Goal: Transaction & Acquisition: Purchase product/service

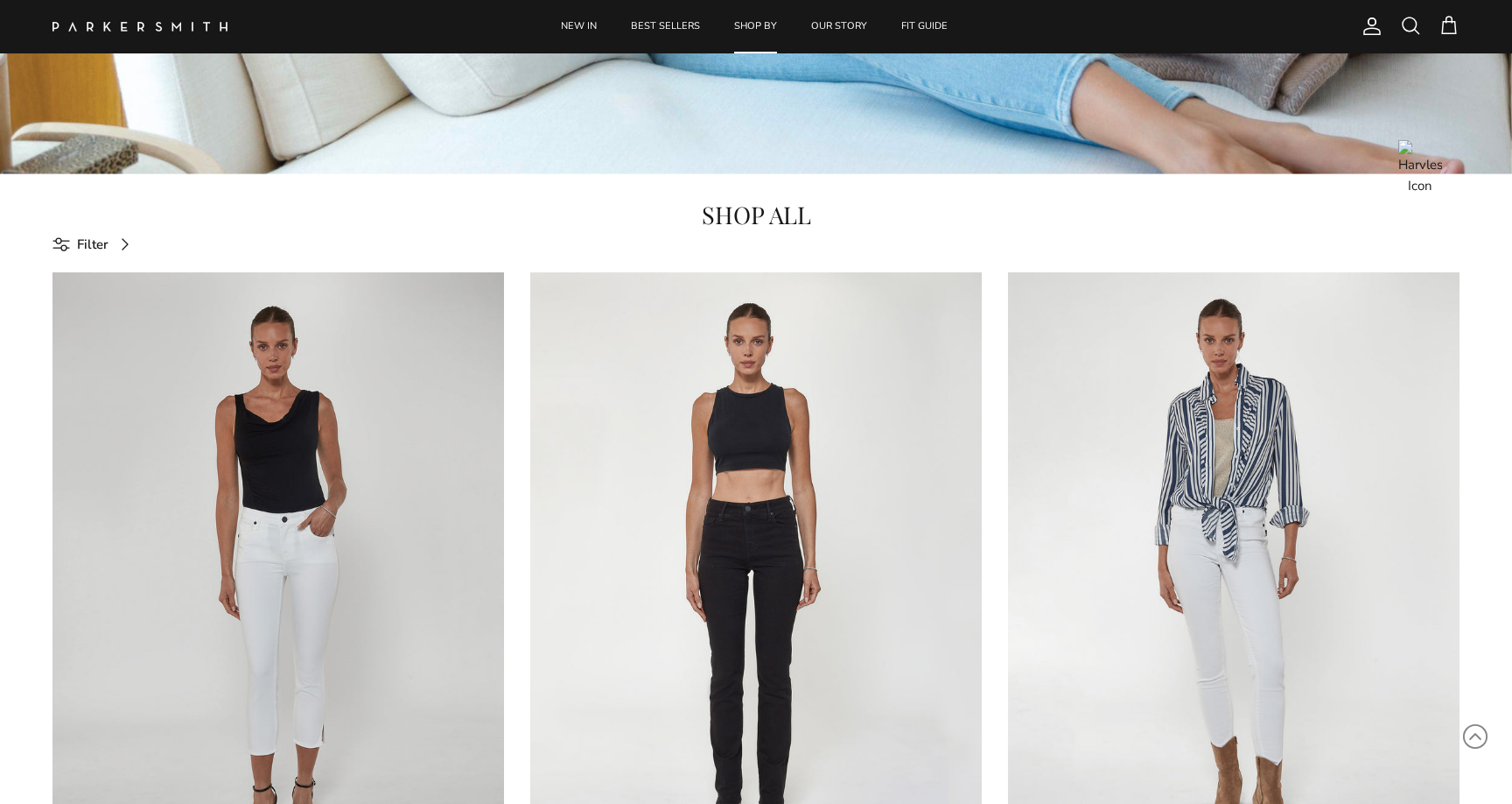
scroll to position [662, 0]
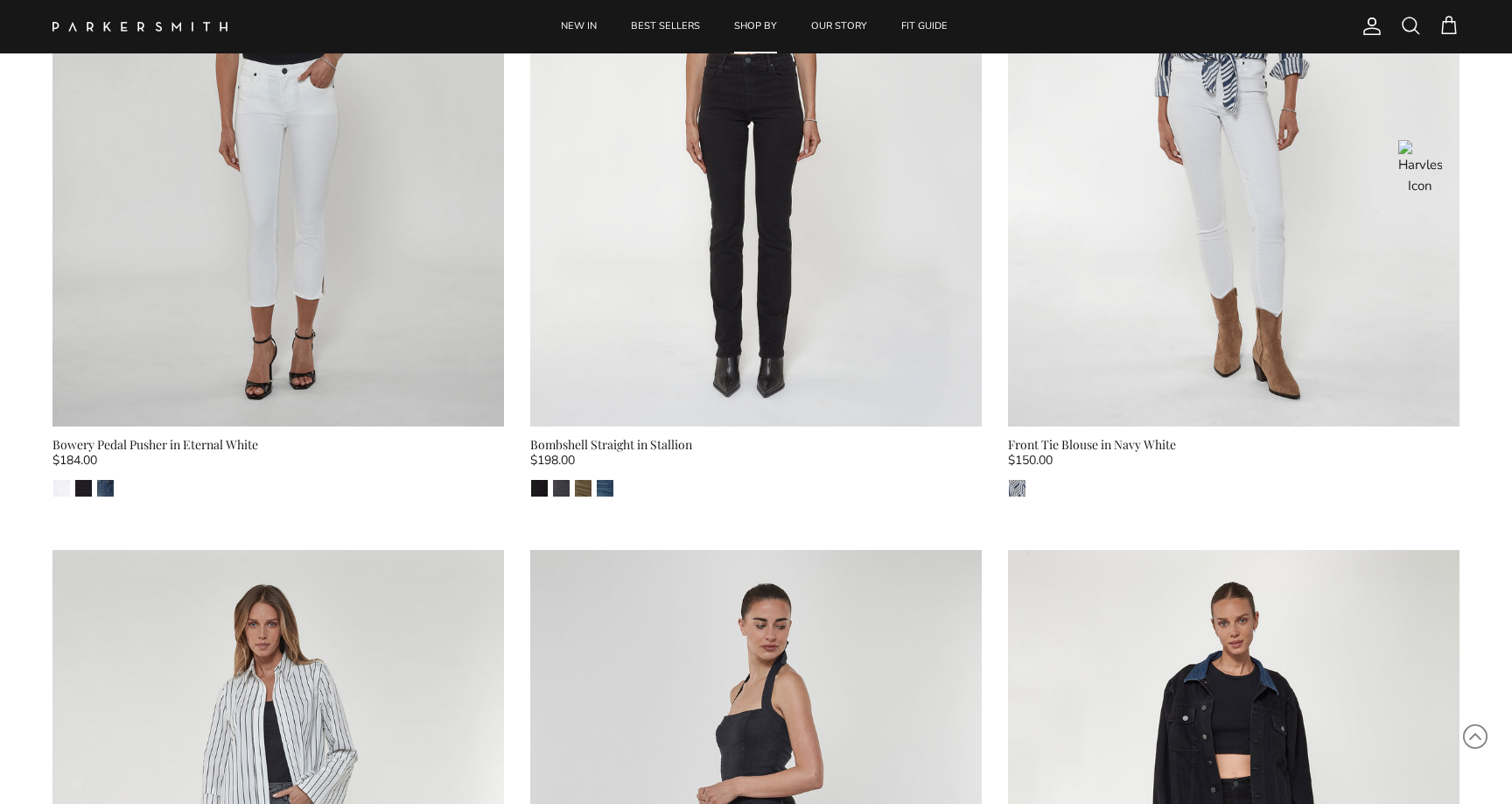
scroll to position [1112, 0]
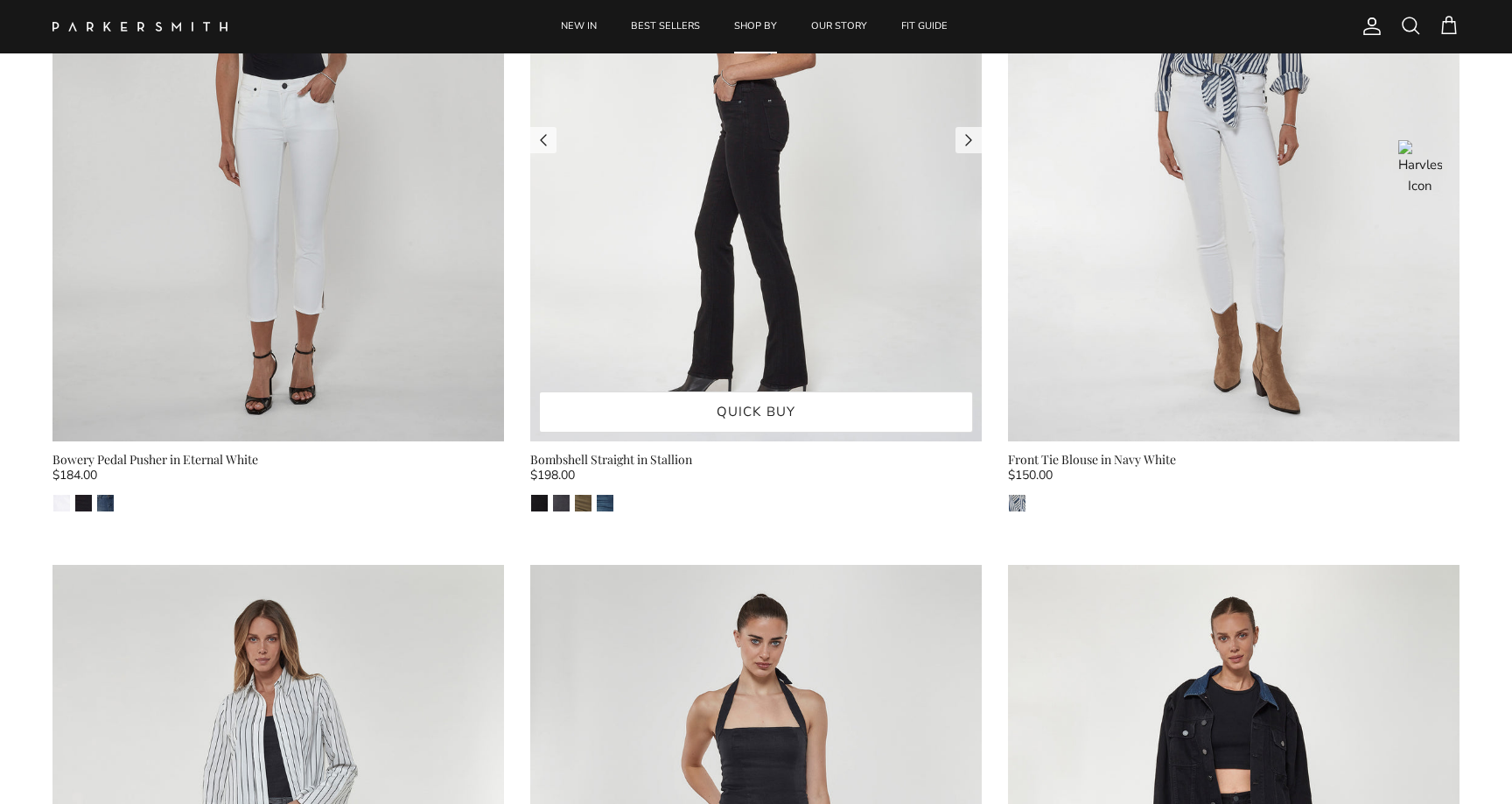
scroll to position [1014, 0]
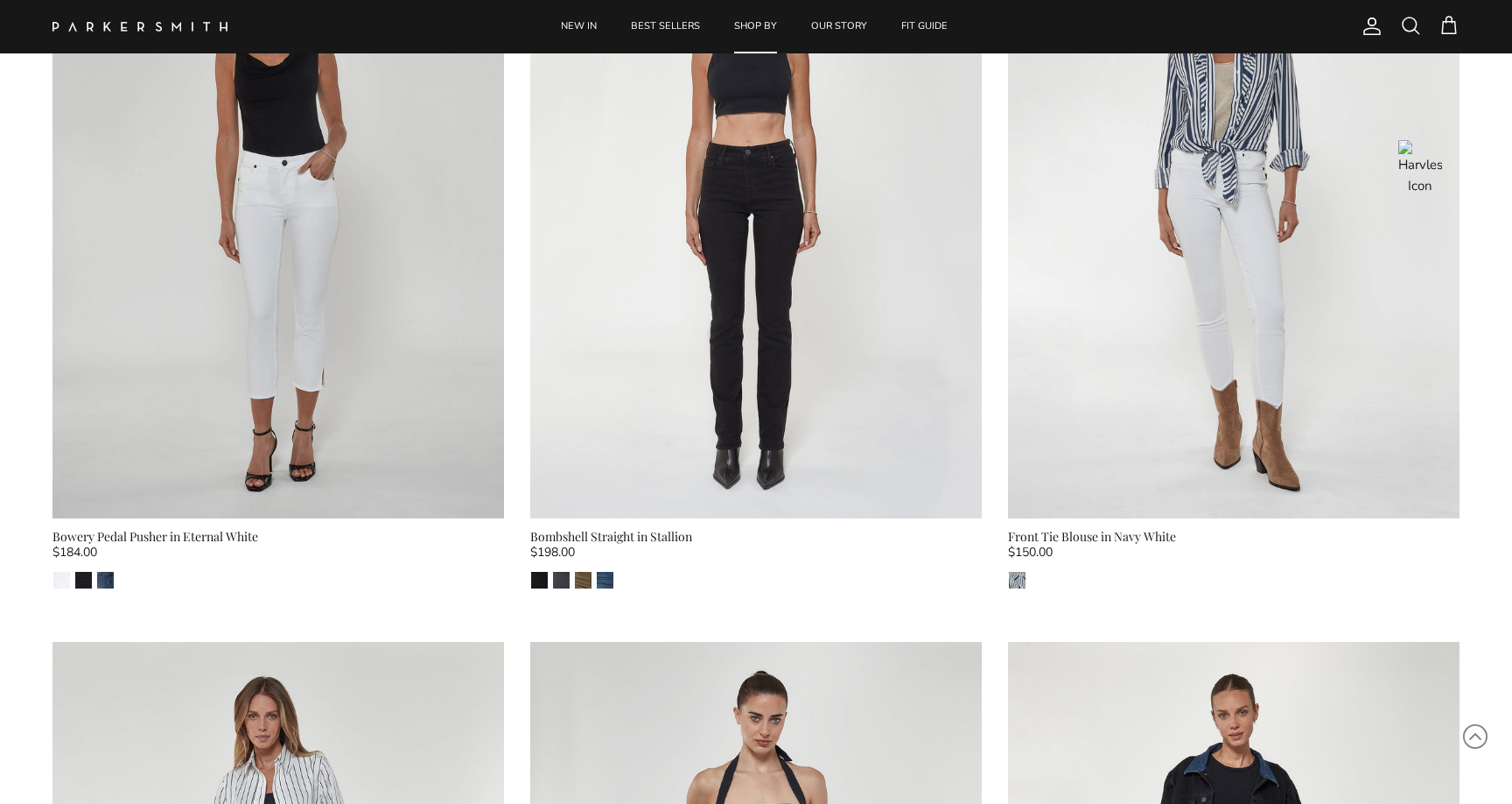
click at [745, 555] on div "$198.00" at bounding box center [756, 557] width 452 height 19
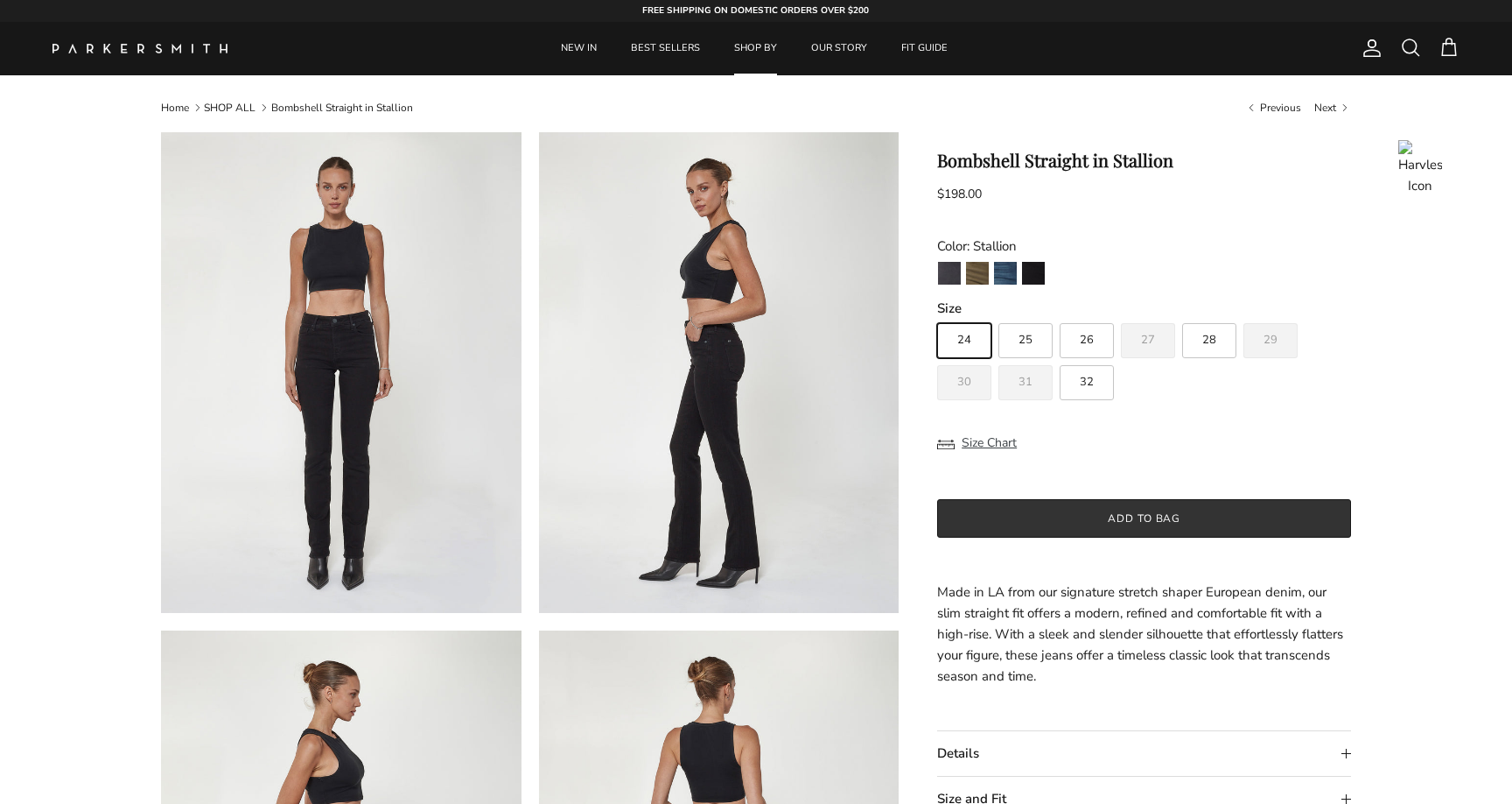
click at [1101, 520] on button "Add to bag" at bounding box center [1144, 518] width 414 height 38
